Goal: Task Accomplishment & Management: Manage account settings

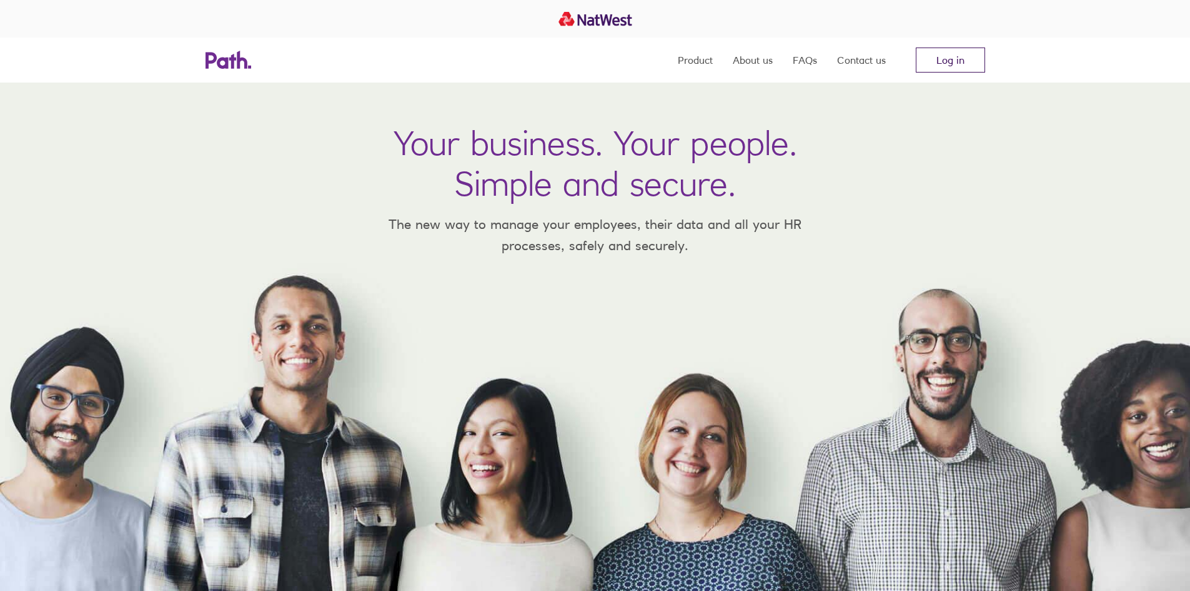
drag, startPoint x: 965, startPoint y: 57, endPoint x: 965, endPoint y: 66, distance: 8.1
click at [965, 57] on link "Log in" at bounding box center [950, 59] width 69 height 25
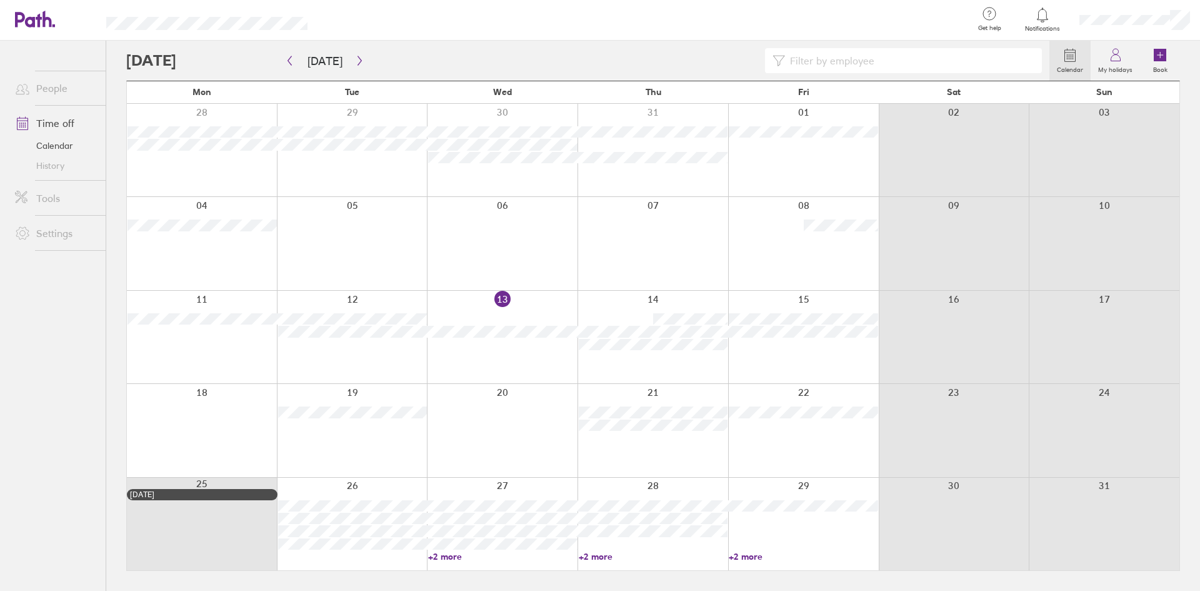
click at [447, 556] on link "+2 more" at bounding box center [502, 556] width 149 height 11
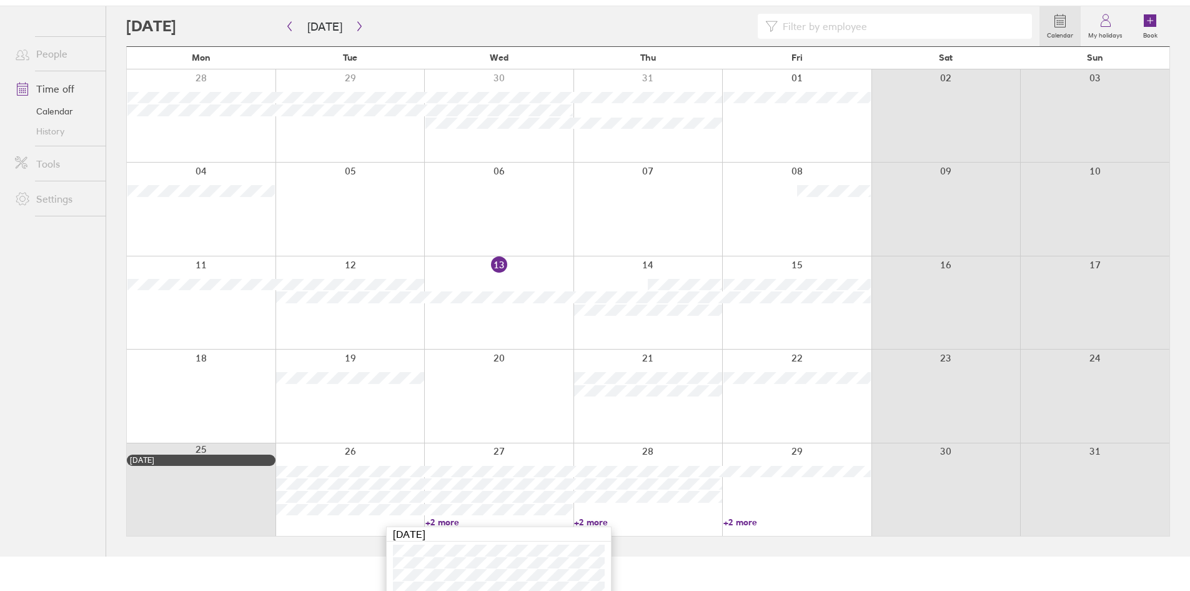
scroll to position [67, 0]
